Goal: Information Seeking & Learning: Learn about a topic

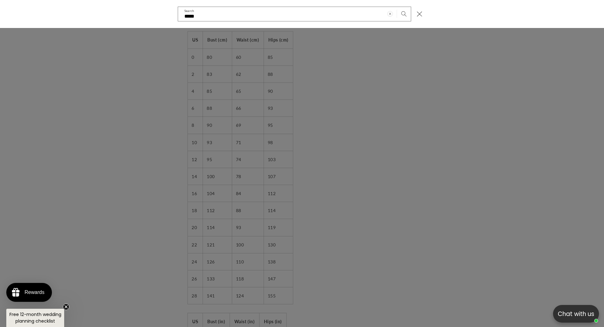
click at [0, 14] on div "Search" at bounding box center [0, 14] width 0 height 0
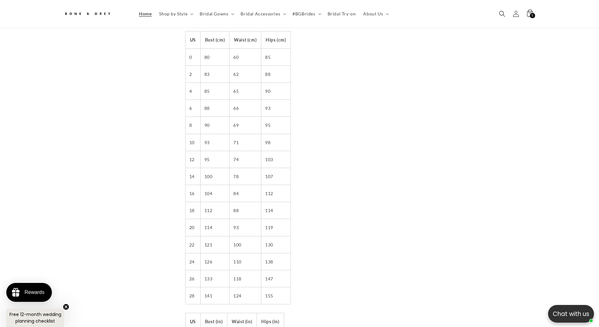
click at [145, 14] on span "Home" at bounding box center [145, 14] width 13 height 6
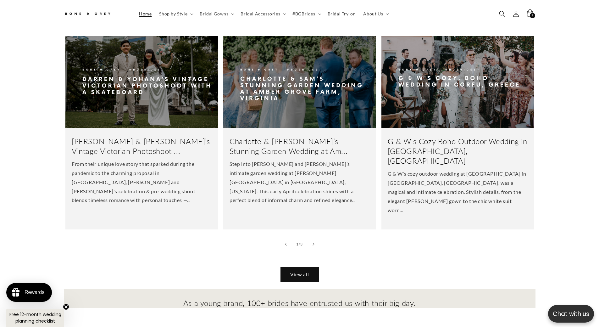
scroll to position [2075, 0]
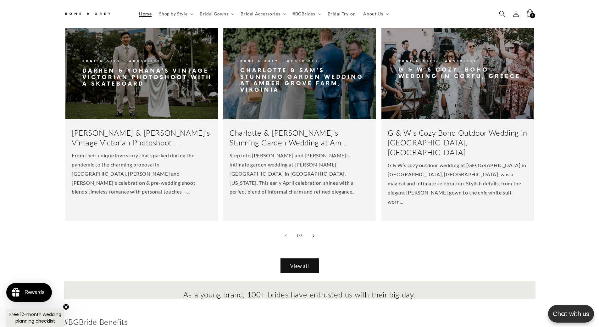
click at [315, 229] on button "Slide right" at bounding box center [314, 236] width 14 height 14
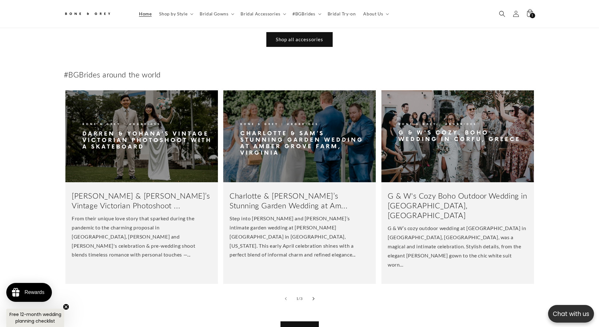
click at [314, 292] on button "Slide right" at bounding box center [314, 299] width 14 height 14
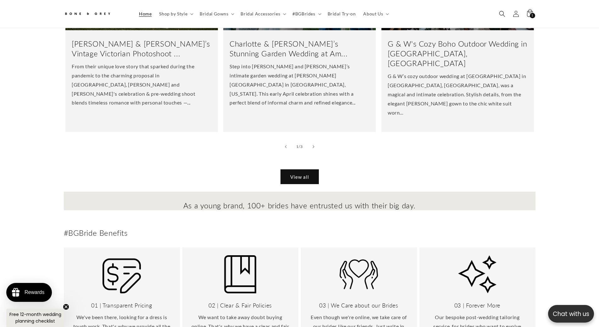
scroll to position [0, 173]
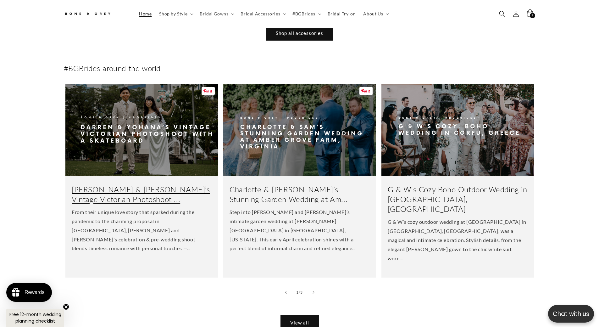
scroll to position [0, 346]
click at [159, 184] on link "Darren & Yohana’s Vintage Victorian Photoshoot ..." at bounding box center [142, 193] width 140 height 19
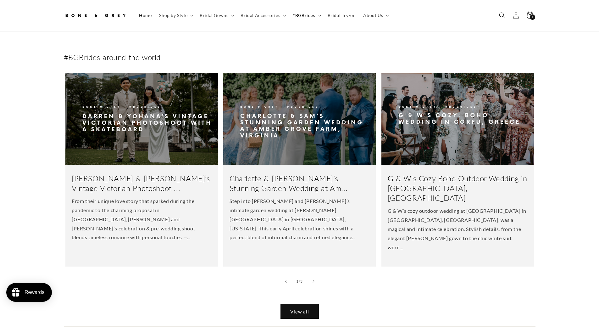
click at [307, 12] on summary "#BGBrides" at bounding box center [306, 15] width 35 height 13
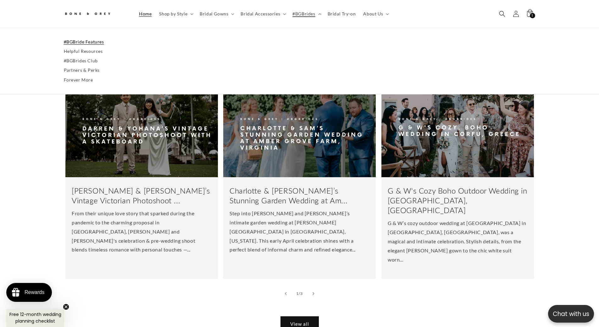
scroll to position [2067, 0]
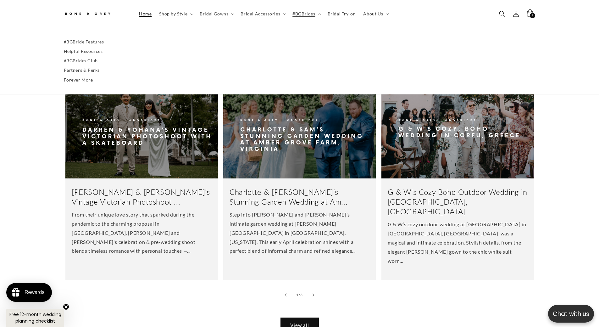
click at [54, 126] on div "#BGBrides around the world View all [PERSON_NAME] & [PERSON_NAME]’s Vintage Vic…" at bounding box center [299, 199] width 503 height 281
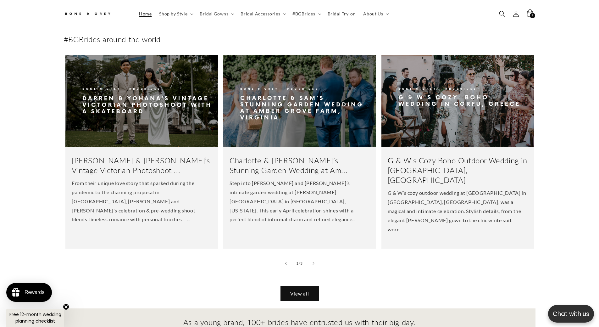
scroll to position [0, 0]
